Goal: Find specific page/section: Find specific page/section

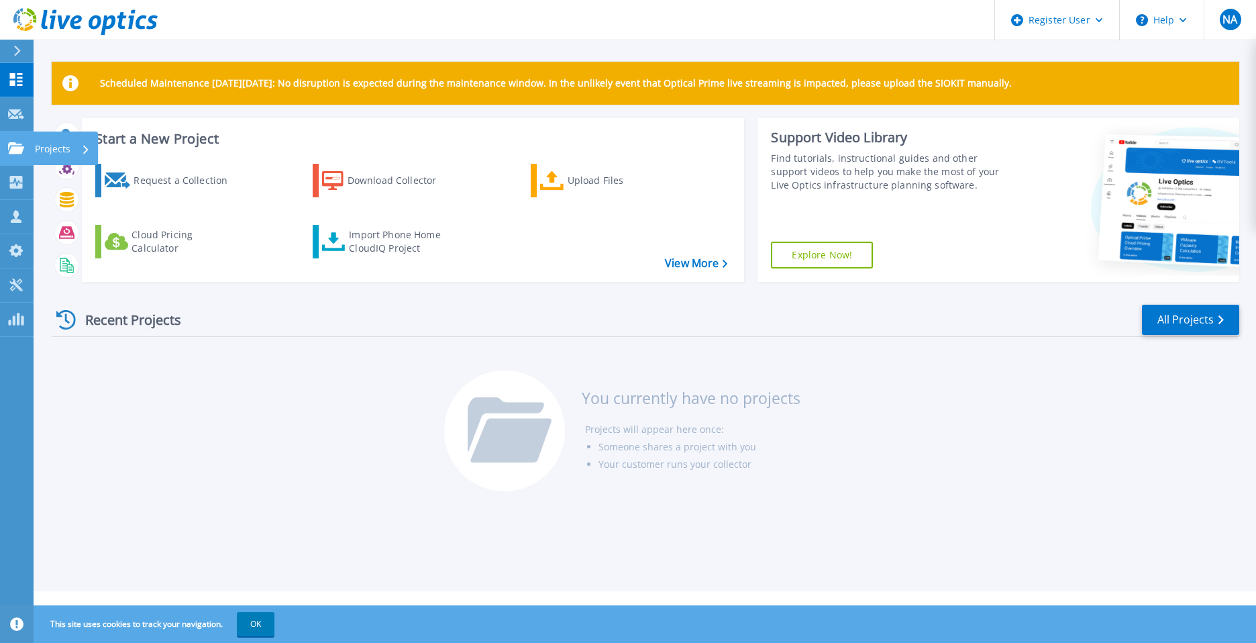
click at [17, 157] on link "Projects Projects" at bounding box center [17, 148] width 34 height 34
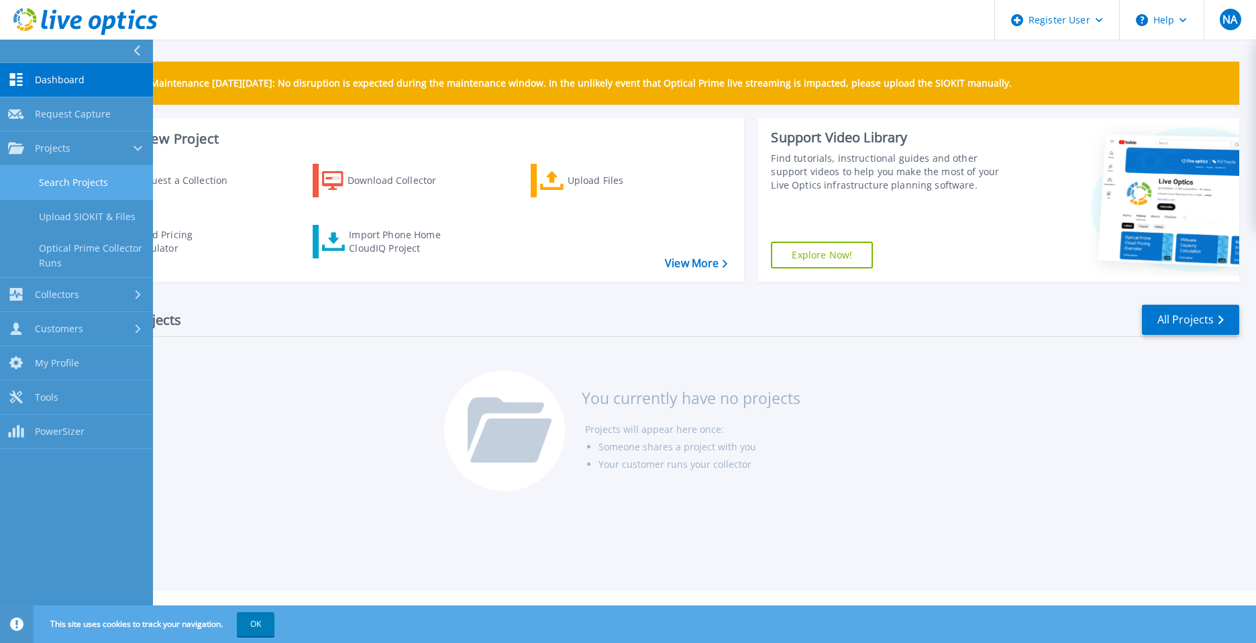
click at [89, 182] on link "Search Projects" at bounding box center [76, 183] width 153 height 34
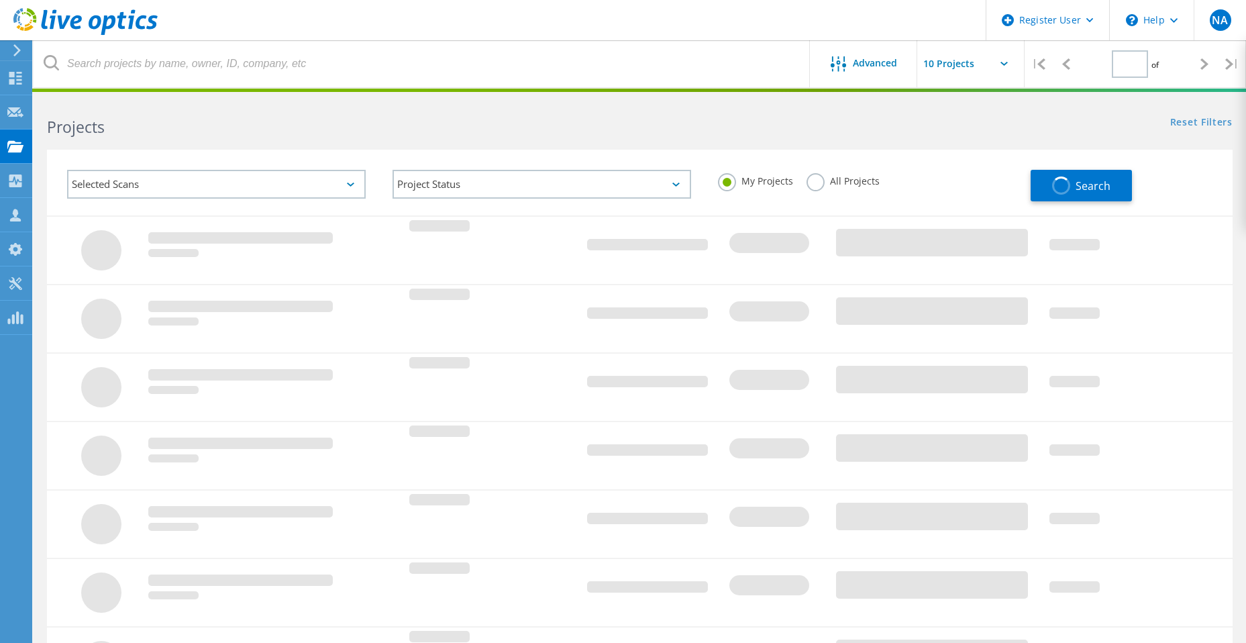
type input "1"
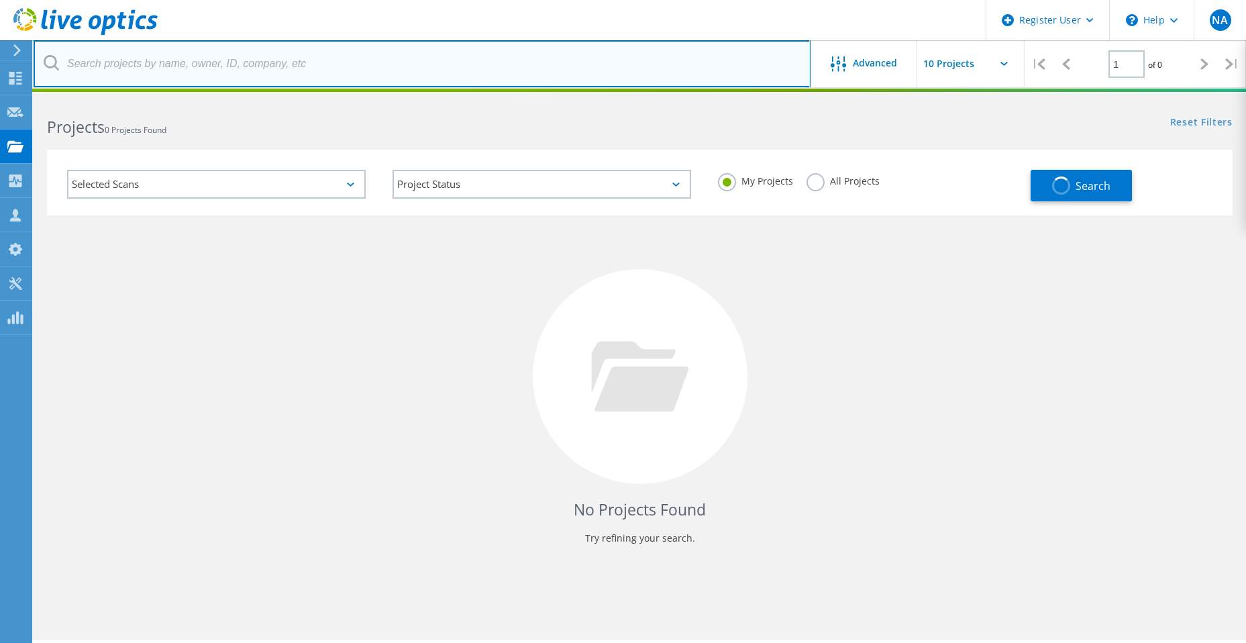
click at [176, 66] on input "text" at bounding box center [422, 63] width 777 height 47
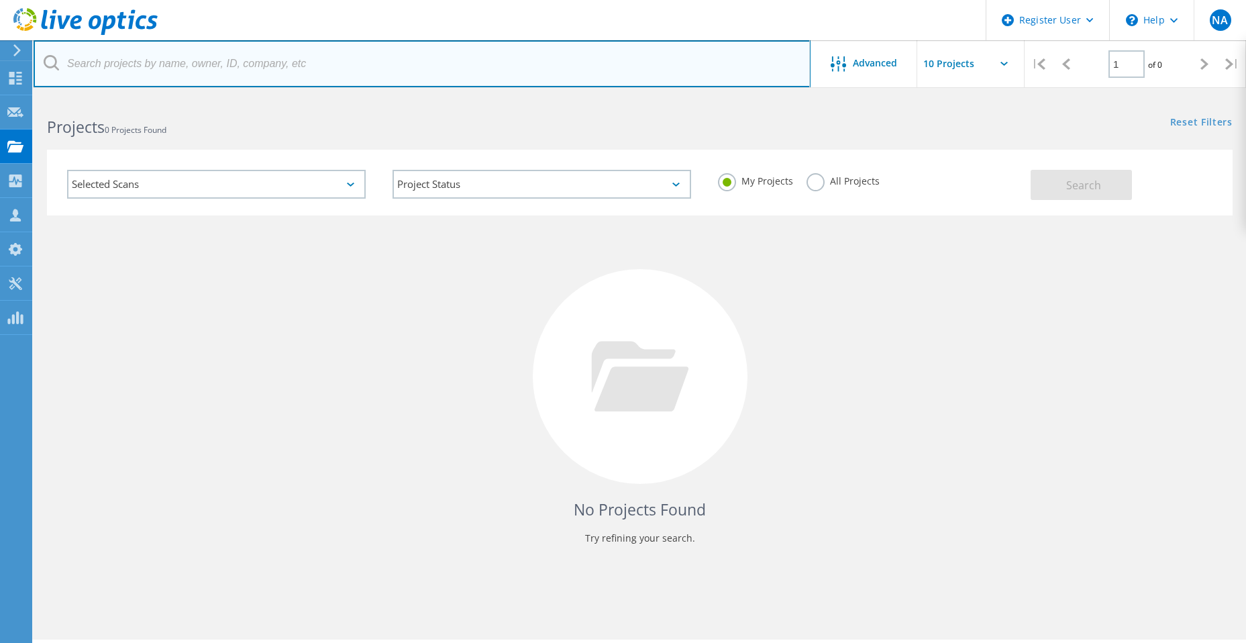
type input "M"
type input "O"
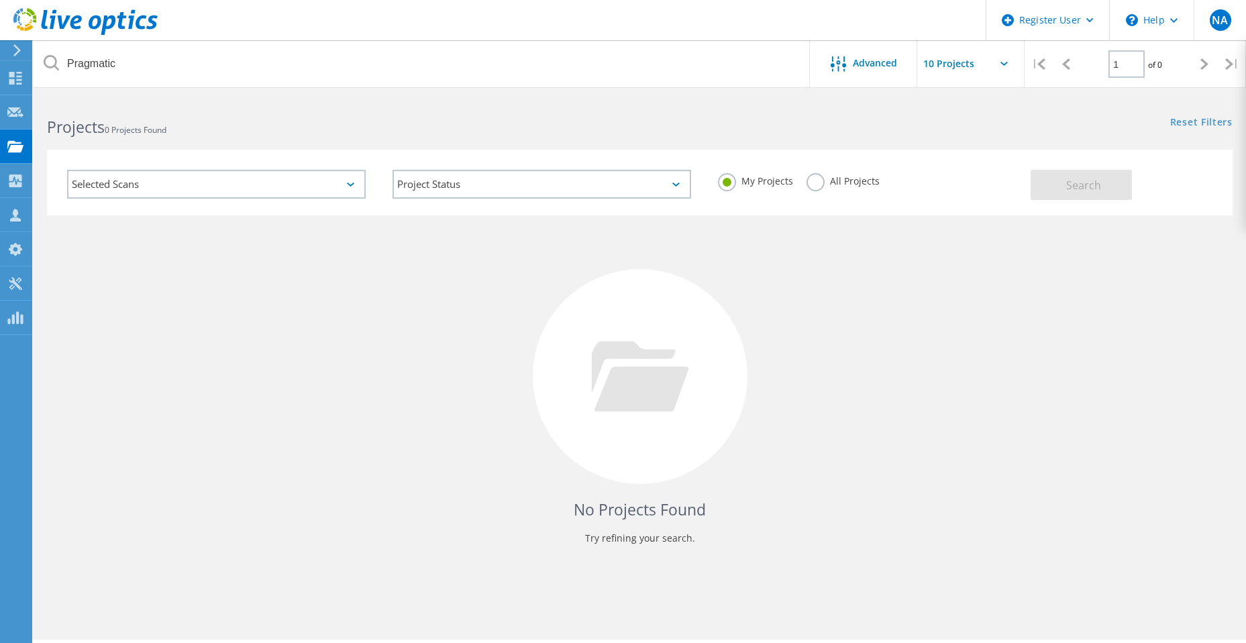
click at [820, 178] on label "All Projects" at bounding box center [842, 179] width 73 height 13
click at [0, 0] on input "All Projects" at bounding box center [0, 0] width 0 height 0
click at [1063, 179] on button "Search" at bounding box center [1080, 185] width 101 height 30
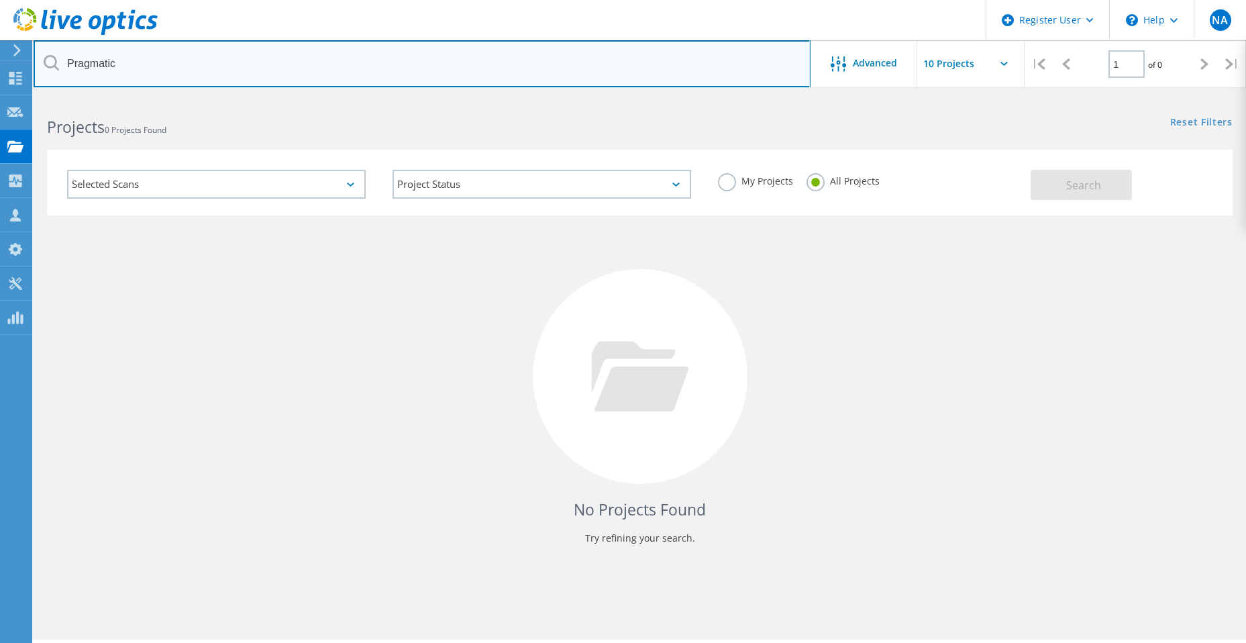
click at [157, 63] on input "Pragmatic" at bounding box center [422, 63] width 777 height 47
type input "Pragmatic Semiconductor"
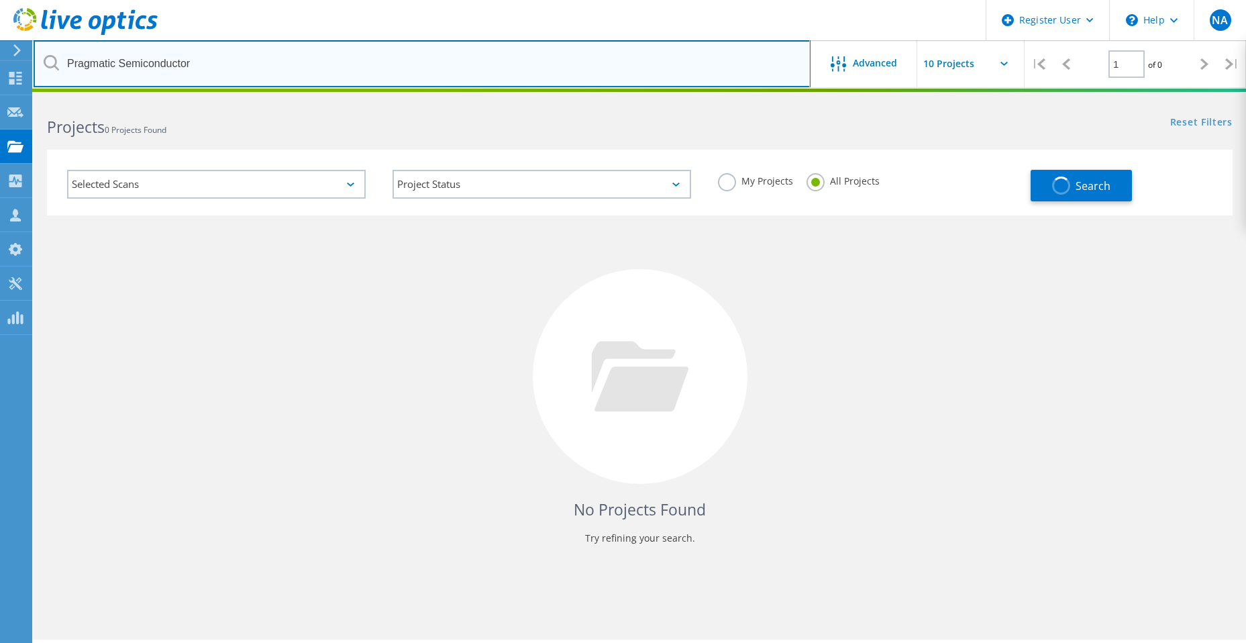
click at [616, 71] on input "Pragmatic Semiconductor" at bounding box center [422, 63] width 777 height 47
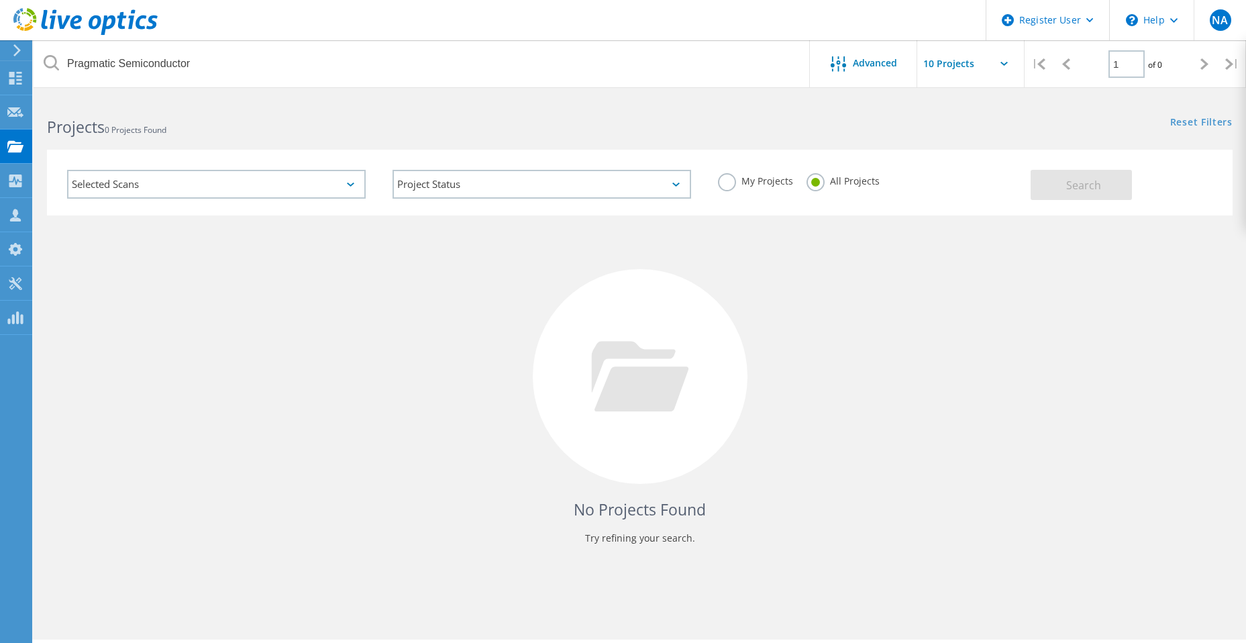
click at [1119, 343] on div "No Projects Found Try refining your search." at bounding box center [639, 388] width 1185 height 347
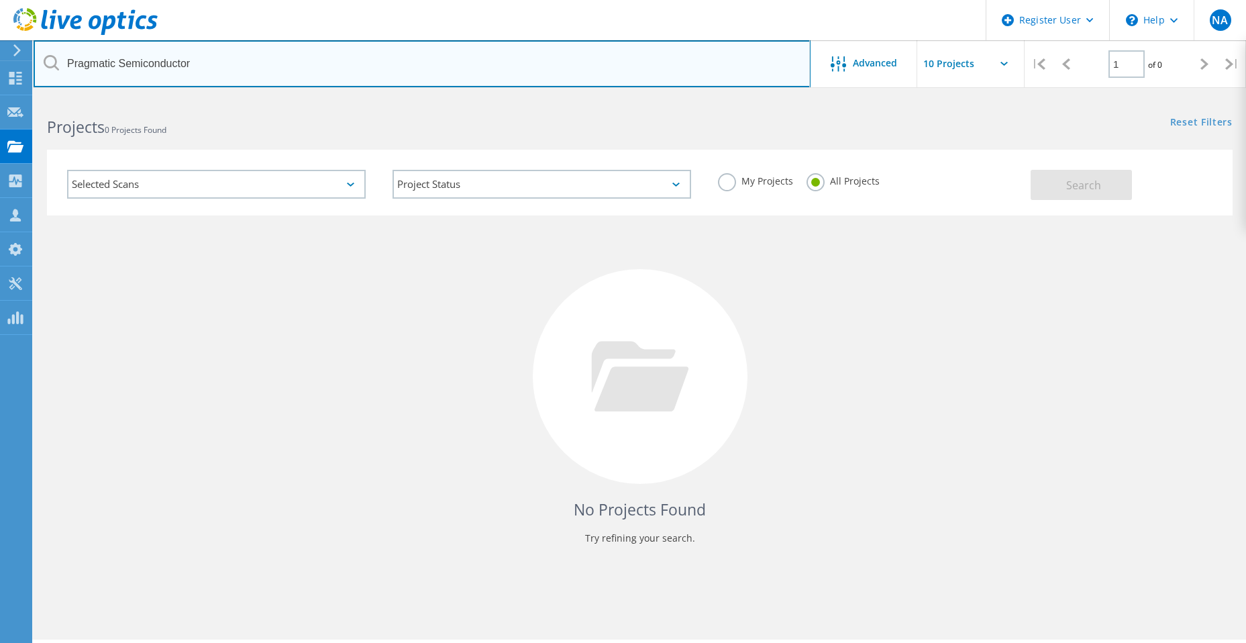
click at [184, 61] on input "Pragmatic Semiconductor" at bounding box center [422, 63] width 777 height 47
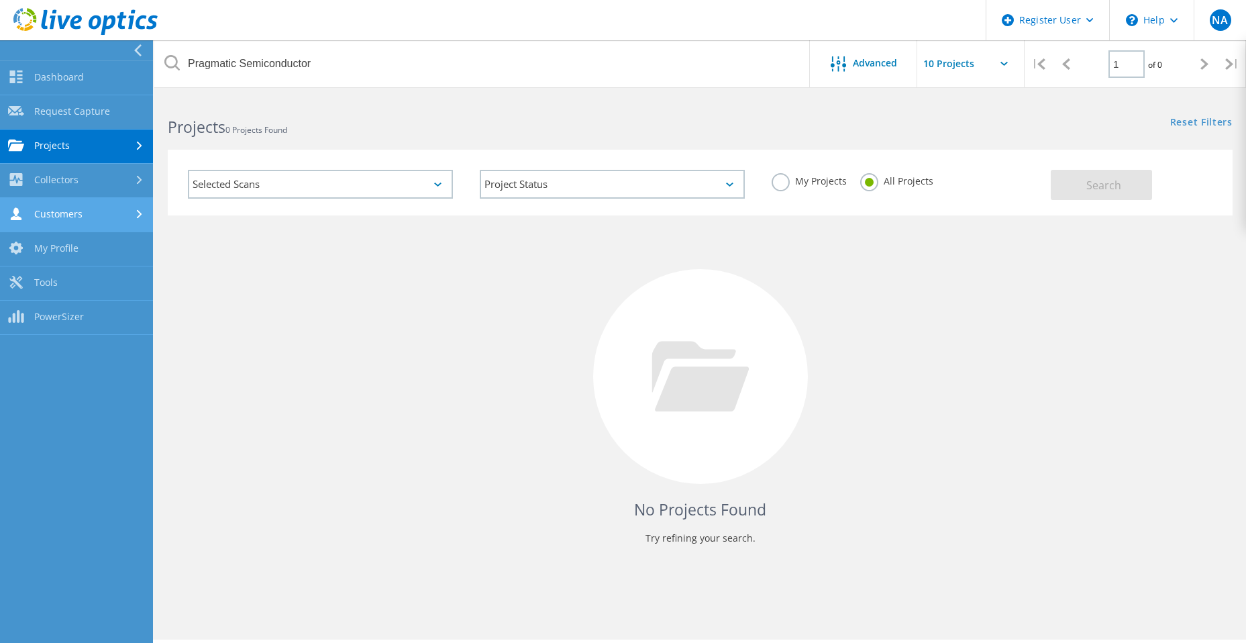
click at [96, 215] on link "Customers" at bounding box center [76, 215] width 153 height 34
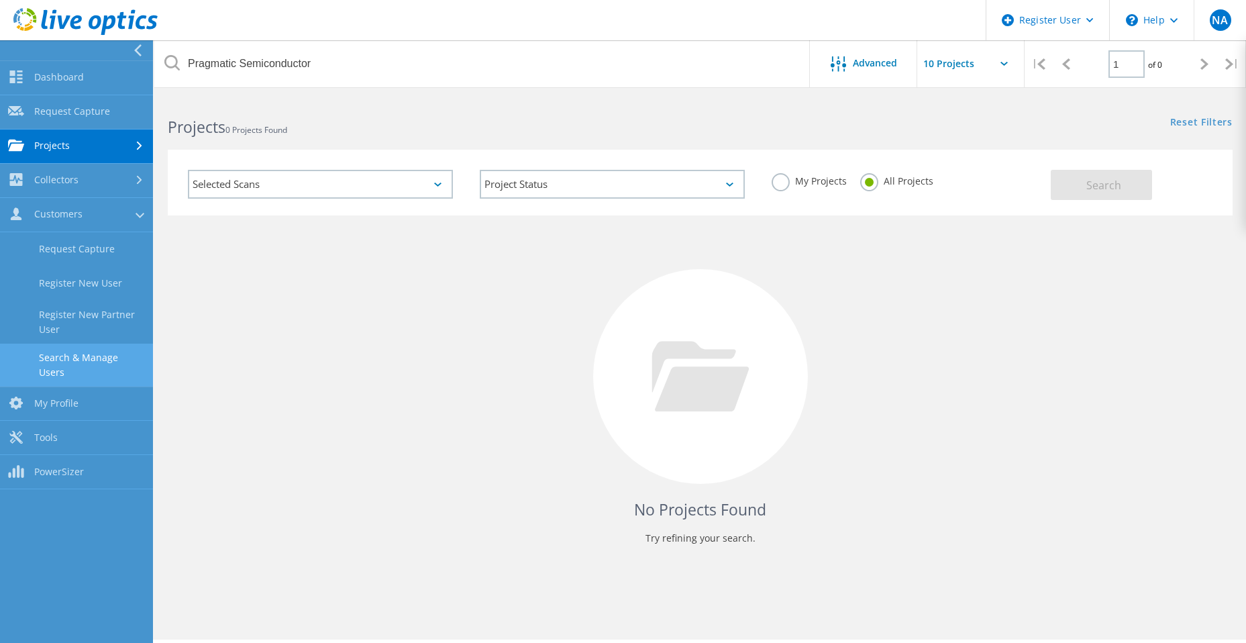
click at [128, 367] on link "Search & Manage Users" at bounding box center [76, 364] width 153 height 43
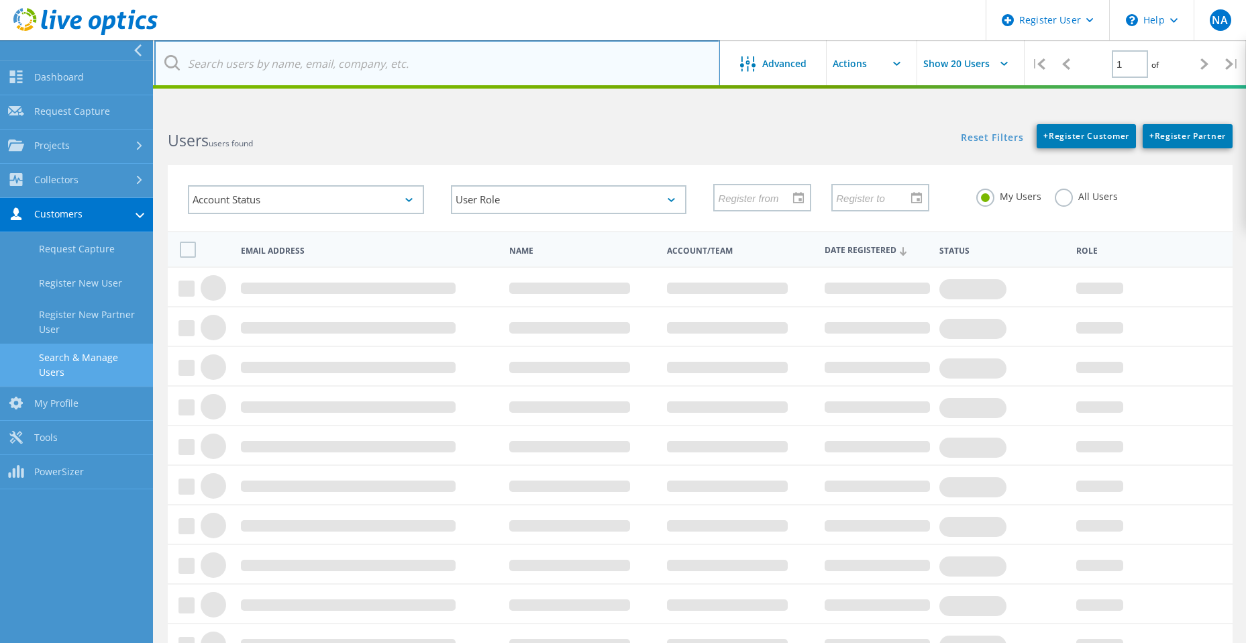
click at [362, 74] on input "text" at bounding box center [436, 63] width 565 height 47
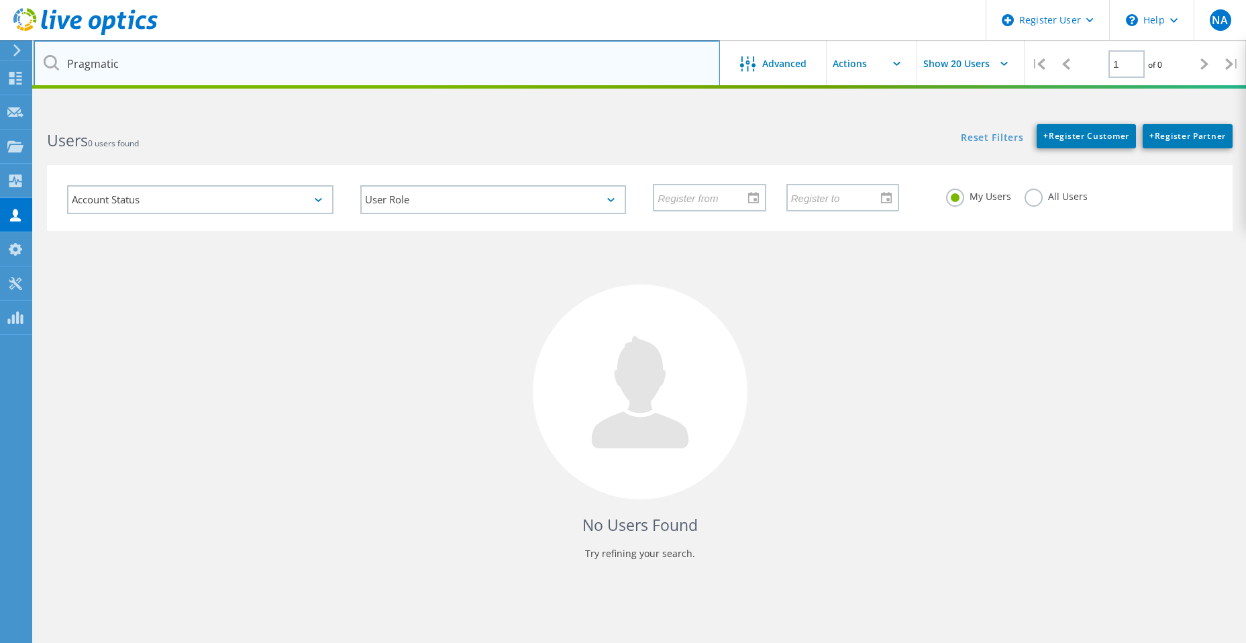
type input "Pragmatic"
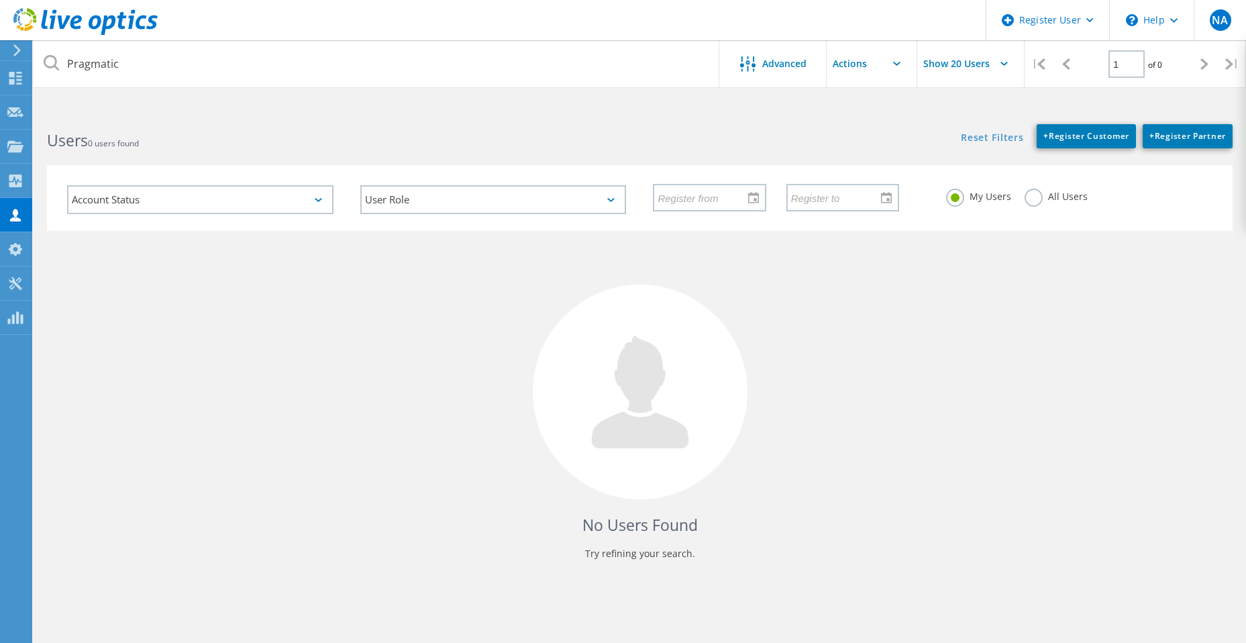
click at [1047, 199] on label "All Users" at bounding box center [1055, 194] width 63 height 13
click at [0, 0] on input "All Users" at bounding box center [0, 0] width 0 height 0
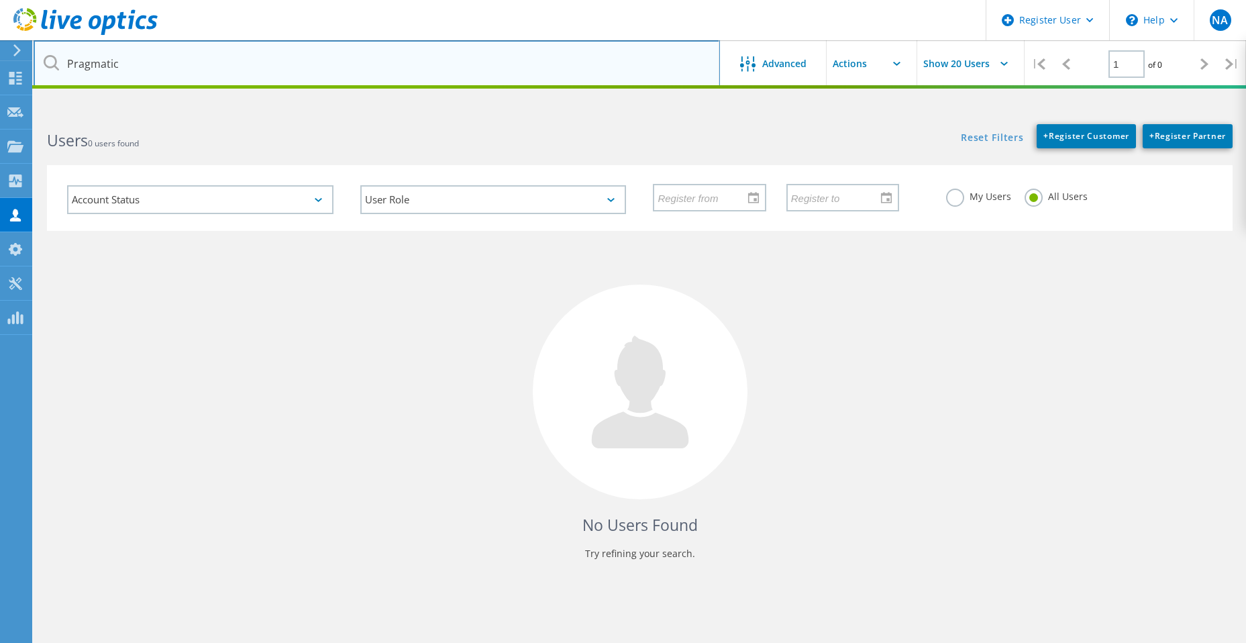
click at [400, 62] on input "Pragmatic" at bounding box center [377, 63] width 686 height 47
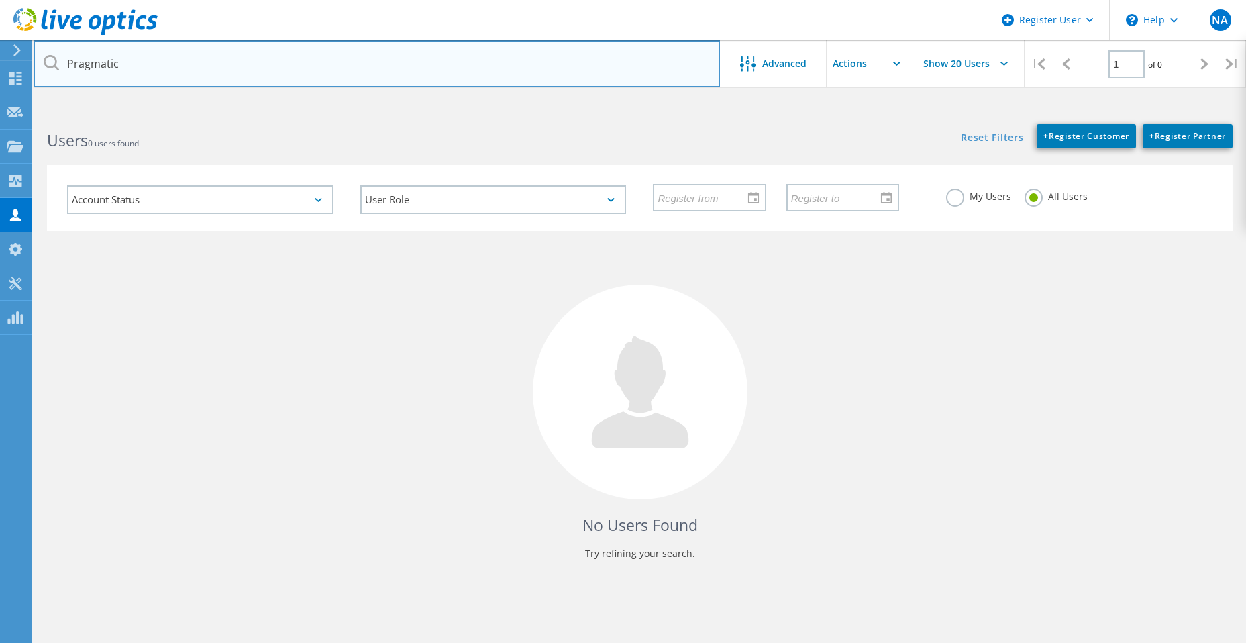
click at [455, 51] on input "Pragmatic" at bounding box center [377, 63] width 686 height 47
click at [116, 68] on input "Pragmatic" at bounding box center [377, 63] width 686 height 47
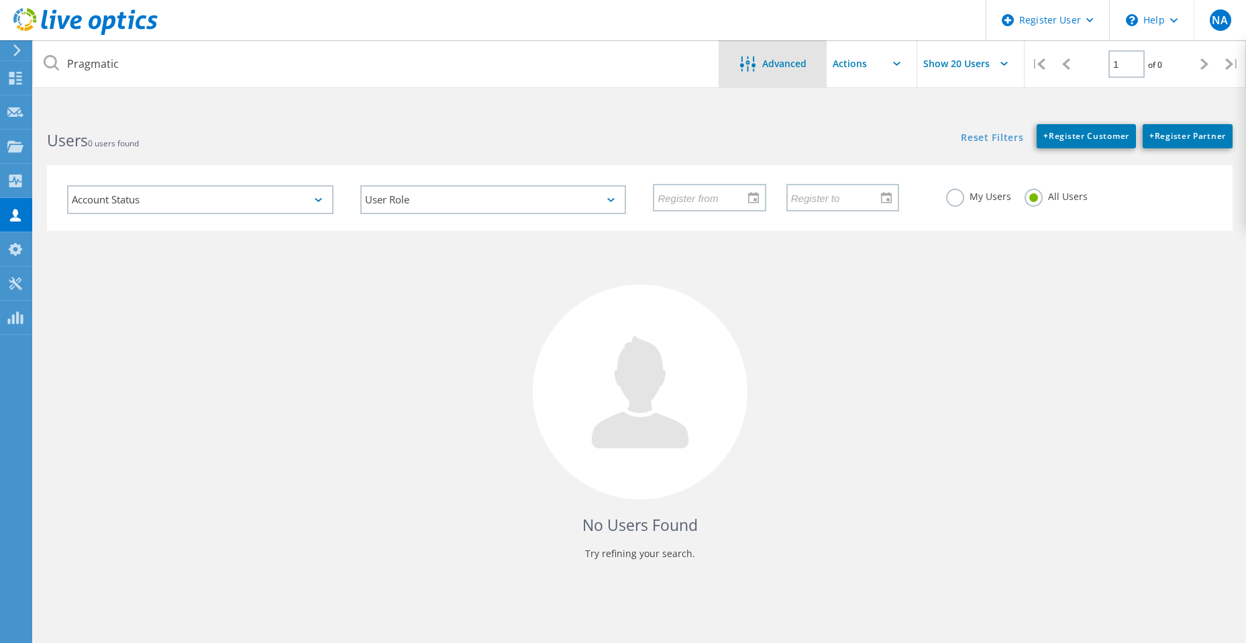
click at [731, 57] on div "Advanced" at bounding box center [772, 64] width 107 height 17
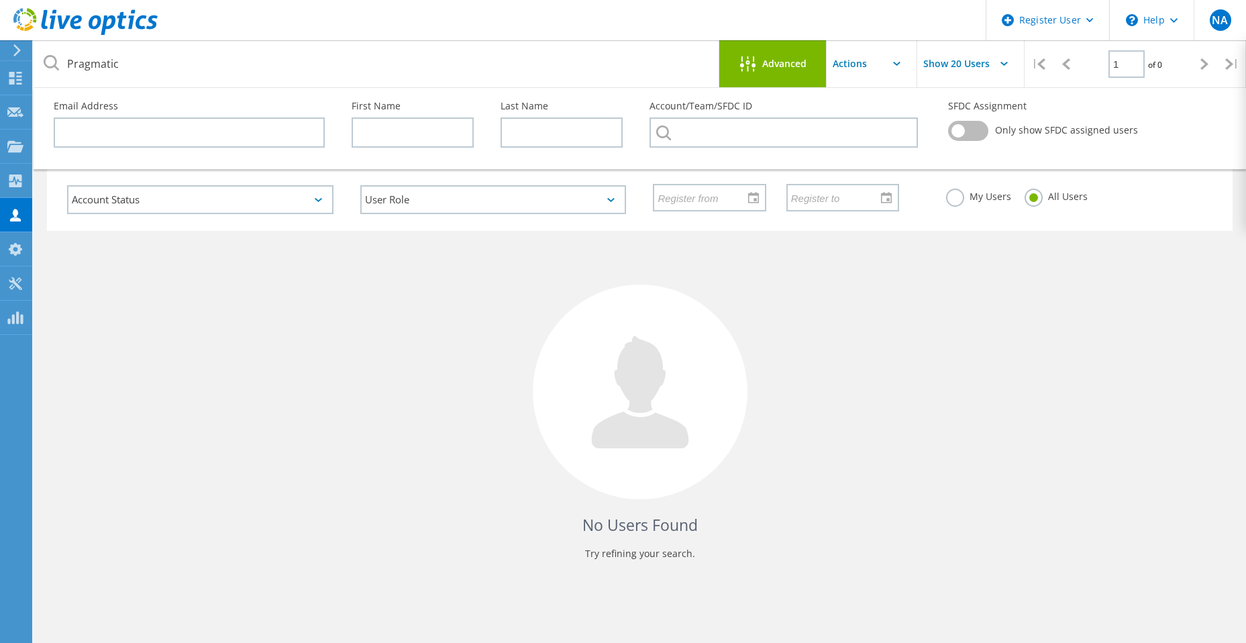
click at [762, 65] on span "Advanced" at bounding box center [784, 63] width 44 height 9
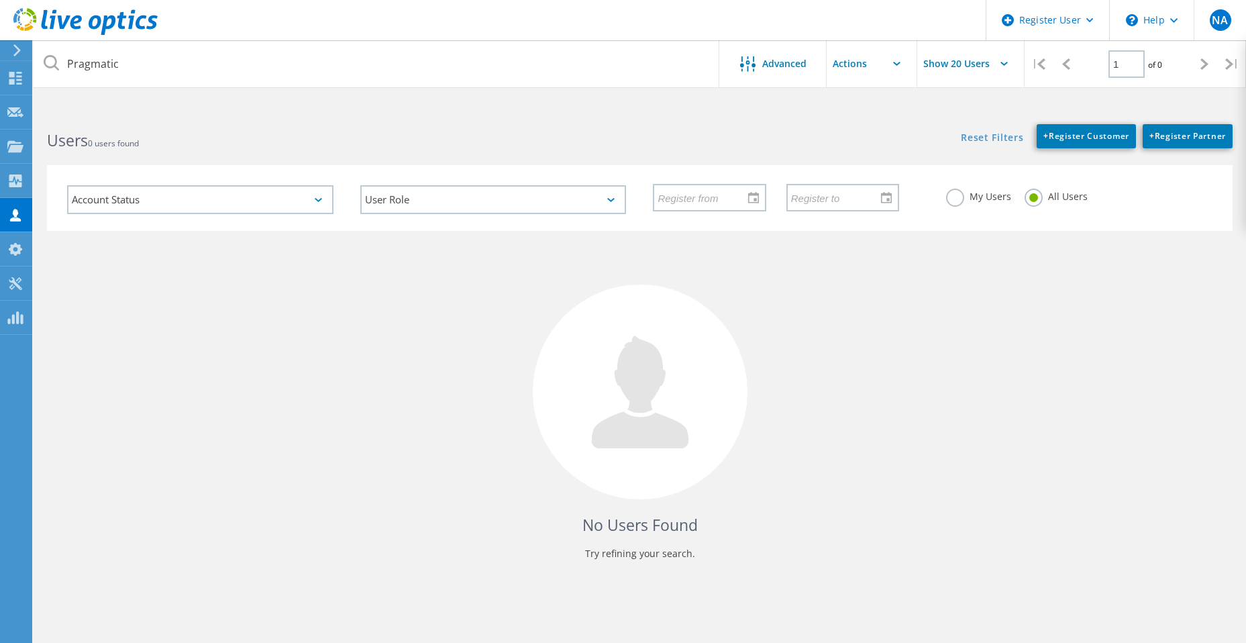
click at [880, 64] on input "text" at bounding box center [893, 63] width 134 height 47
click at [895, 63] on icon at bounding box center [896, 64] width 7 height 4
click at [985, 74] on input "Show 20 Users" at bounding box center [984, 63] width 134 height 47
click at [987, 64] on input "Show 20 Users" at bounding box center [984, 63] width 134 height 47
click at [992, 60] on input "Show 20 Users" at bounding box center [984, 63] width 134 height 47
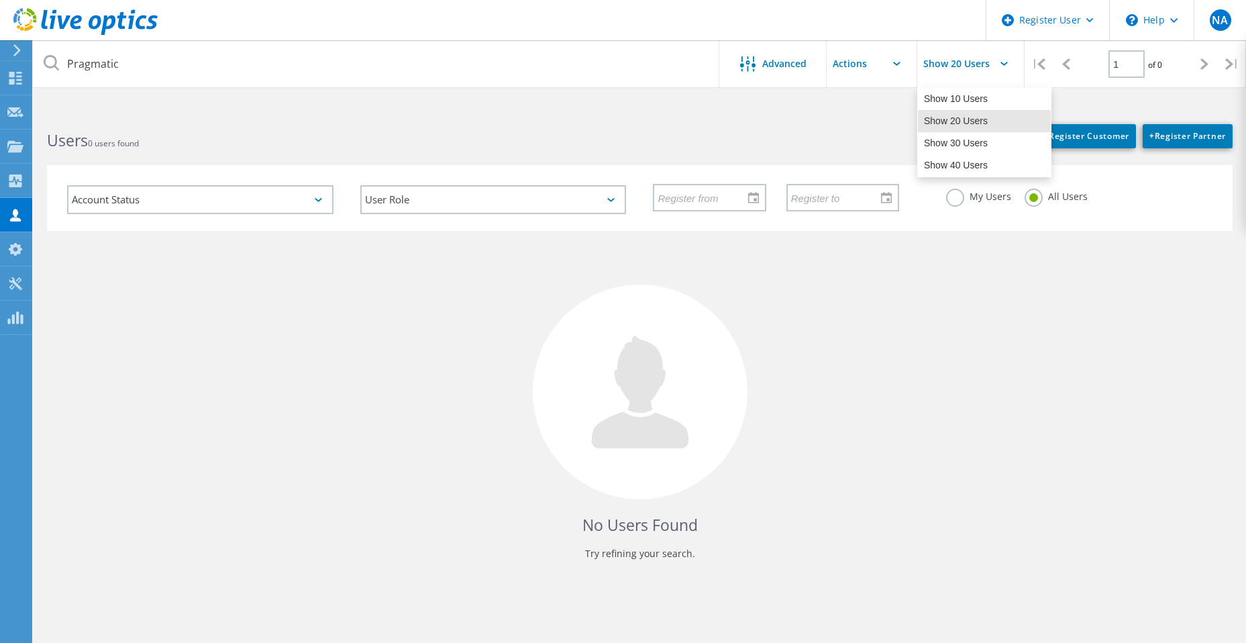
click at [994, 52] on input "Show 20 Users" at bounding box center [984, 63] width 134 height 47
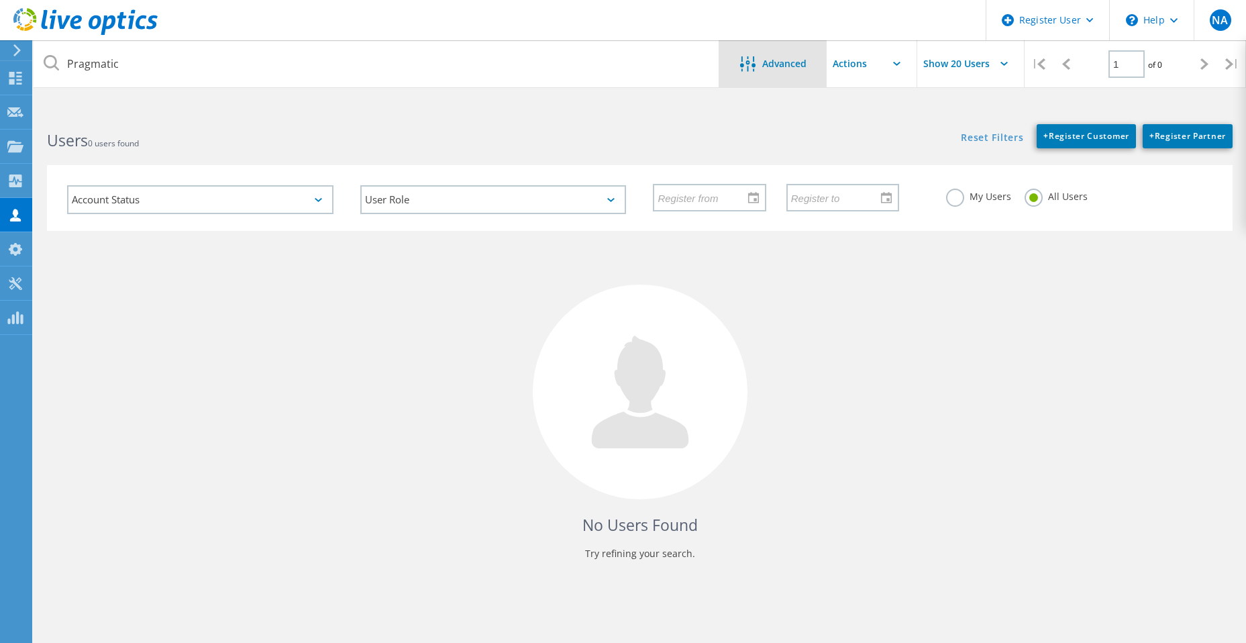
click at [763, 51] on div "Advanced" at bounding box center [772, 63] width 107 height 47
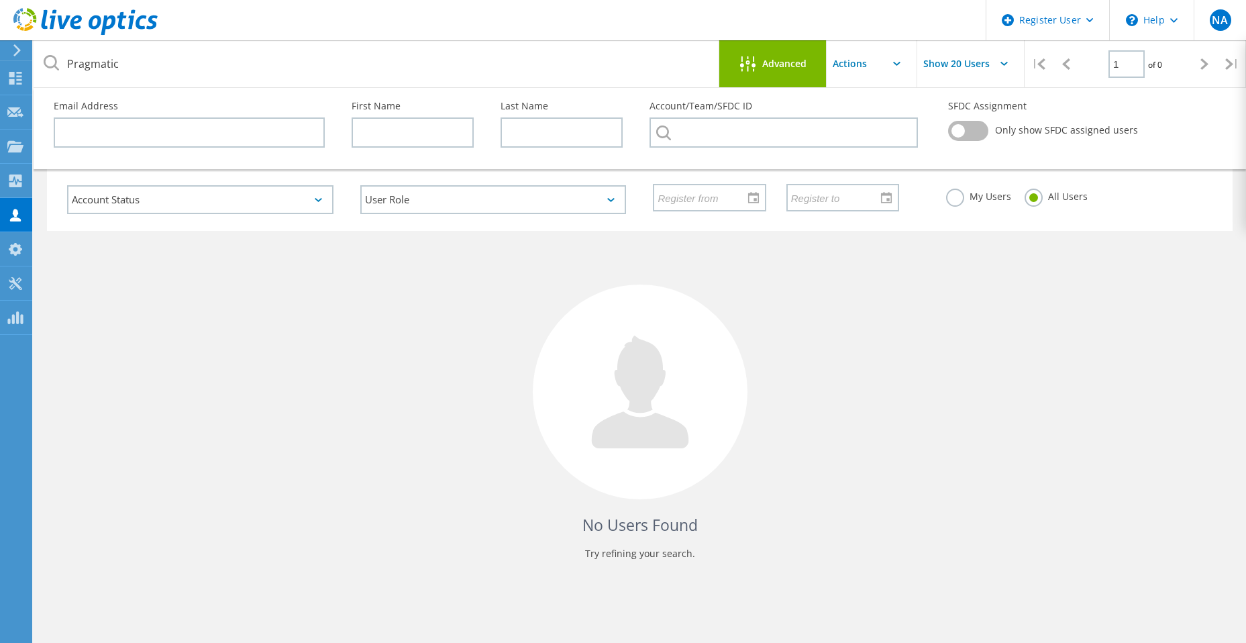
click at [765, 49] on div "Advanced" at bounding box center [772, 63] width 107 height 47
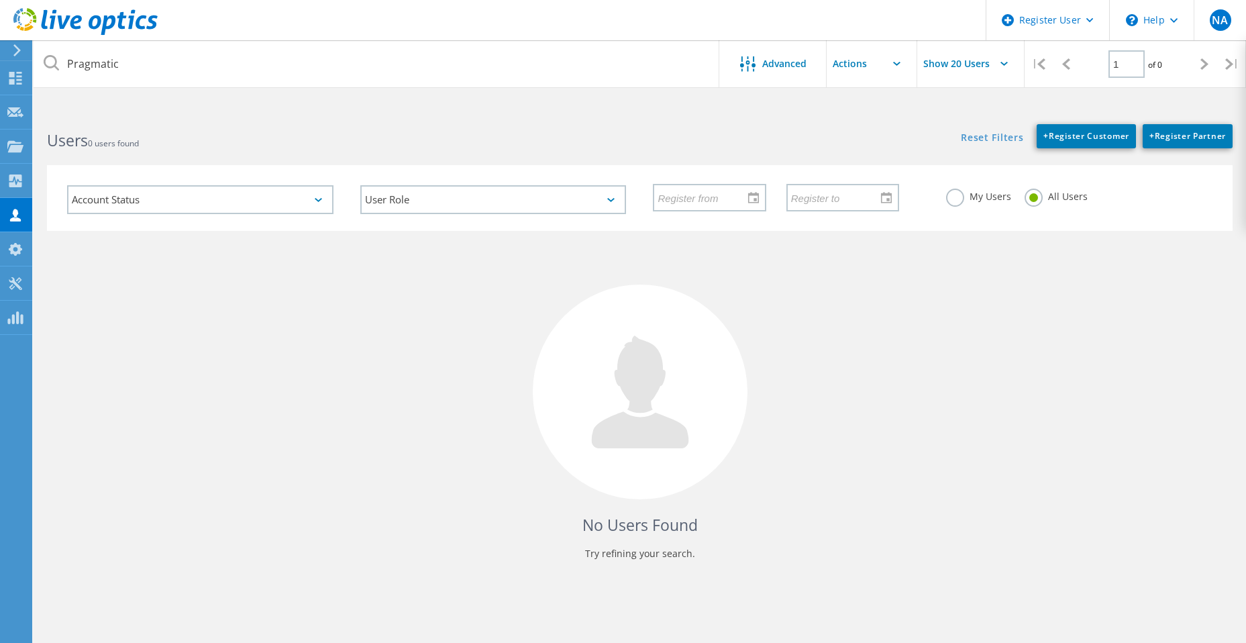
click at [857, 52] on input "text" at bounding box center [893, 63] width 134 height 47
click at [781, 46] on div "Advanced" at bounding box center [772, 63] width 107 height 47
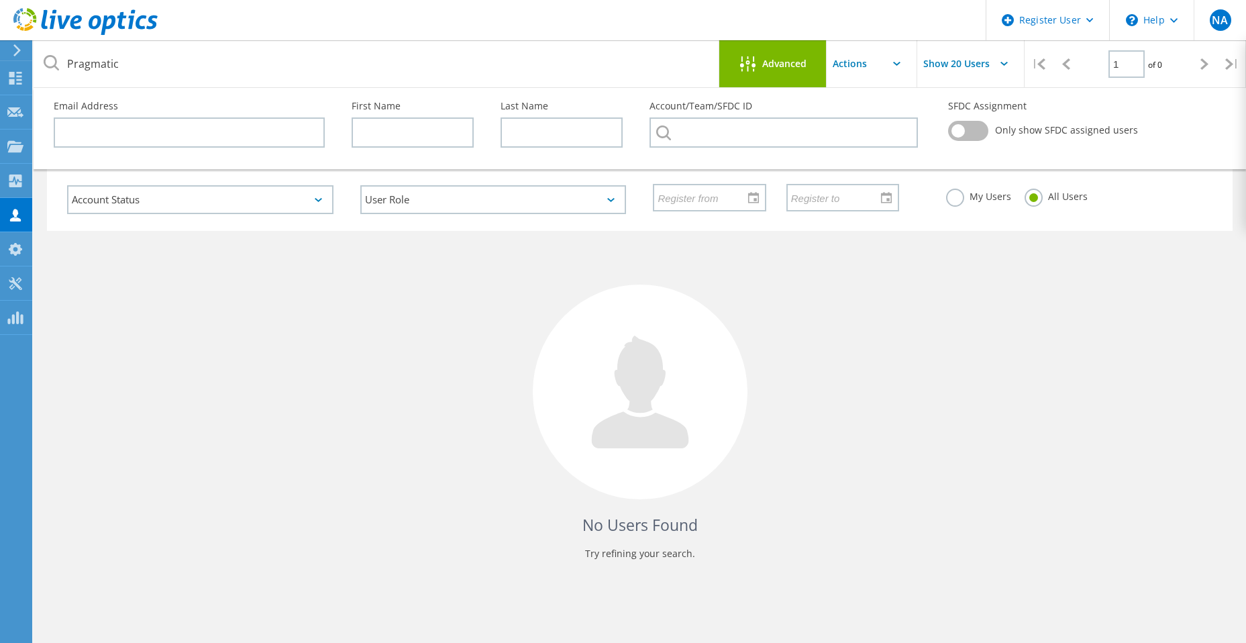
click at [781, 46] on div "Advanced" at bounding box center [772, 63] width 107 height 47
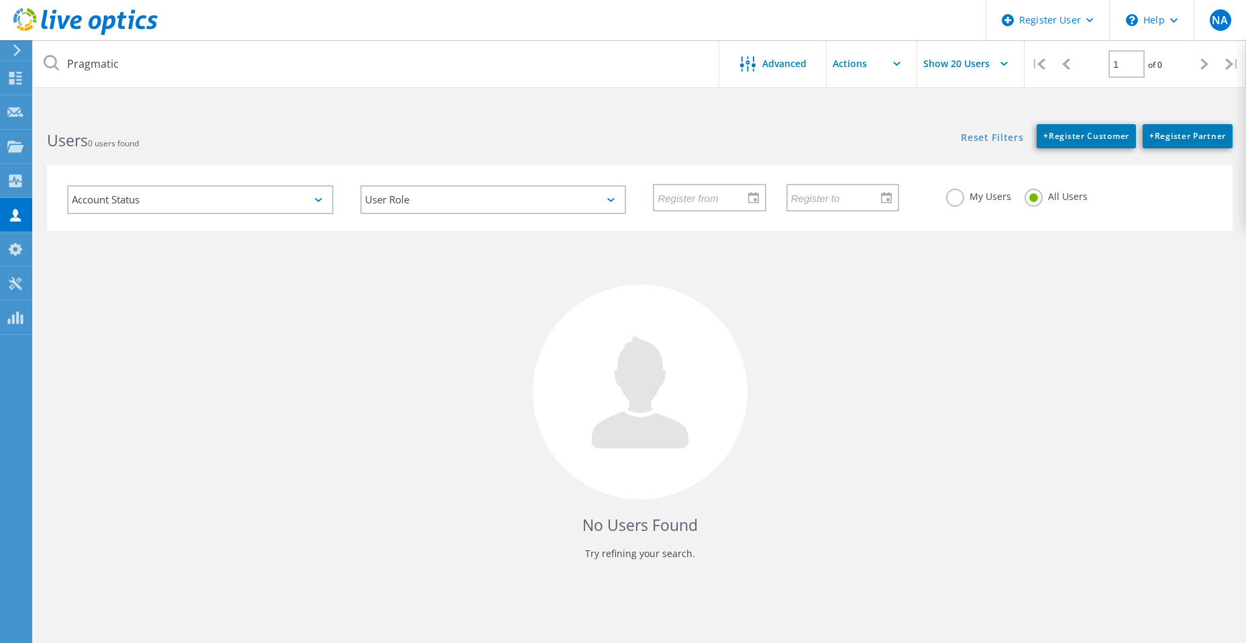
drag, startPoint x: 781, startPoint y: 46, endPoint x: 861, endPoint y: 50, distance: 80.0
click at [861, 50] on input "text" at bounding box center [893, 63] width 134 height 47
